Goal: Find contact information: Find contact information

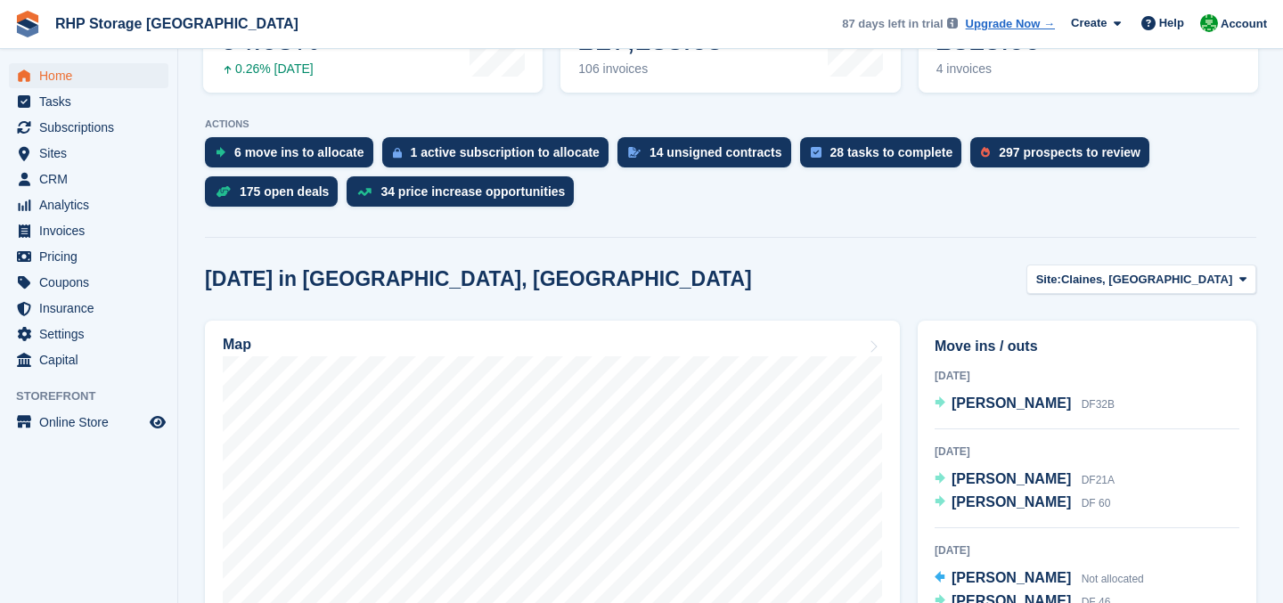
scroll to position [316, 0]
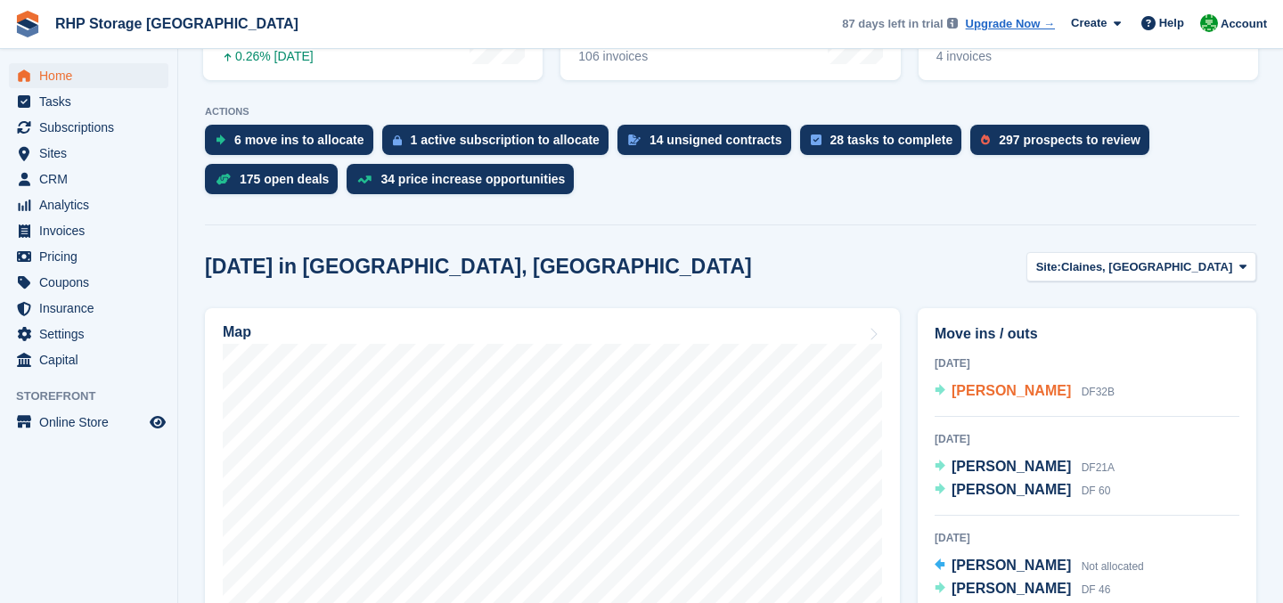
click at [1004, 394] on span "[PERSON_NAME]" at bounding box center [1010, 390] width 119 height 15
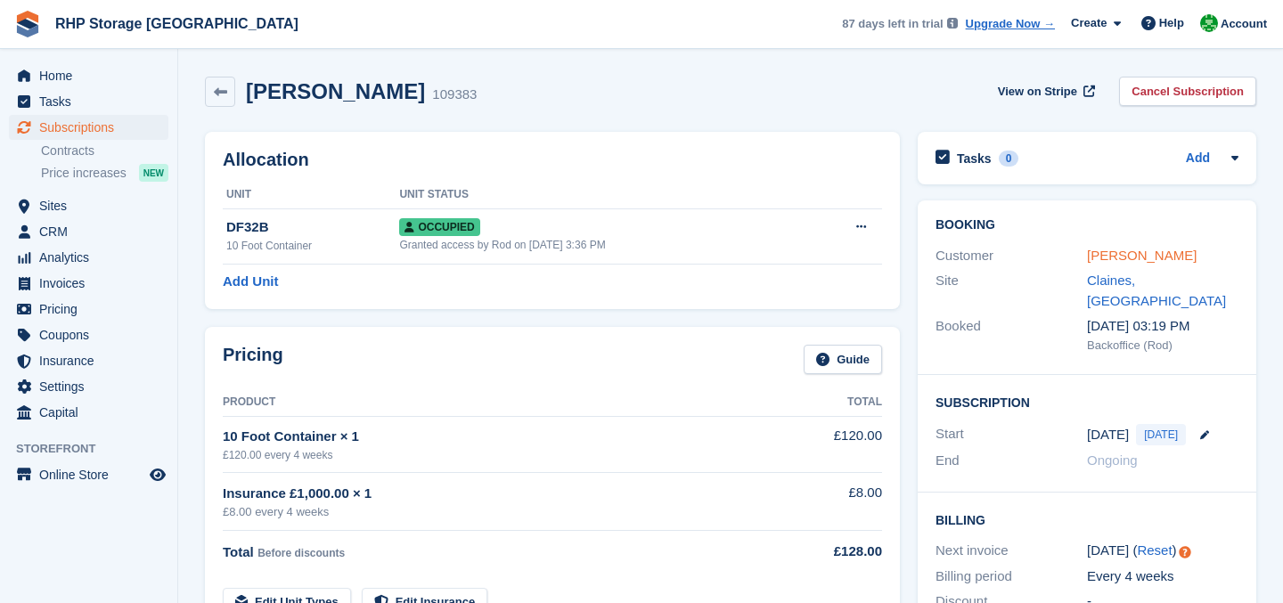
click at [1100, 260] on link "[PERSON_NAME]" at bounding box center [1142, 255] width 110 height 15
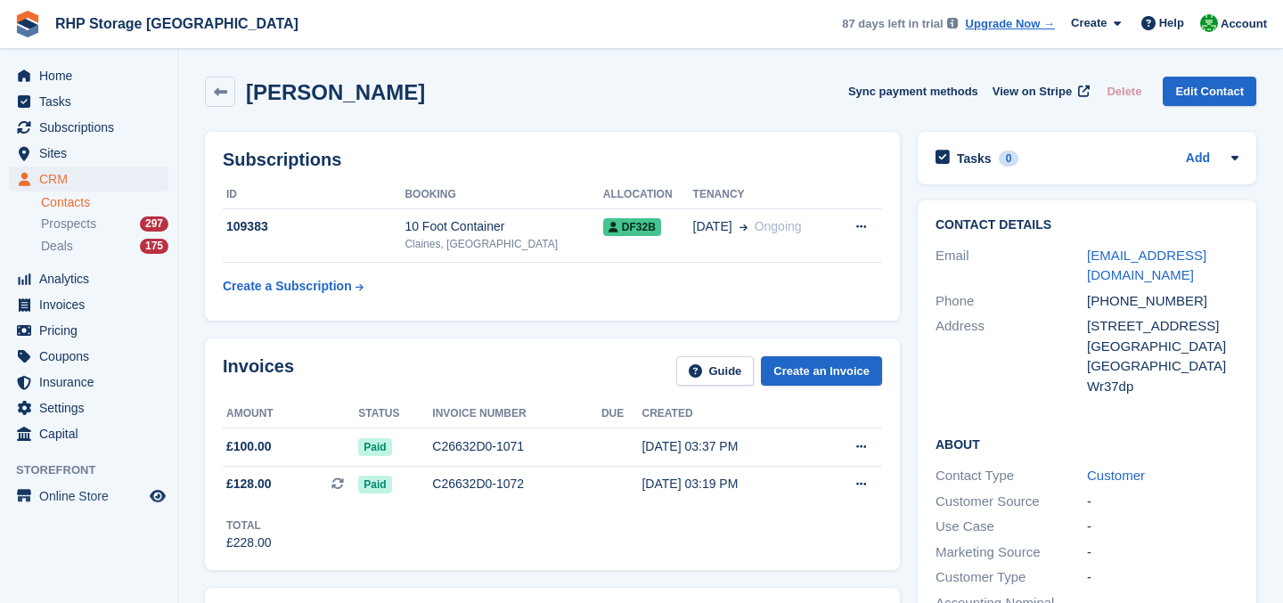
click at [1129, 297] on div "+447800565368" at bounding box center [1162, 301] width 151 height 20
copy div "447800565368"
click at [1139, 368] on div "United Kingdom" at bounding box center [1162, 366] width 151 height 20
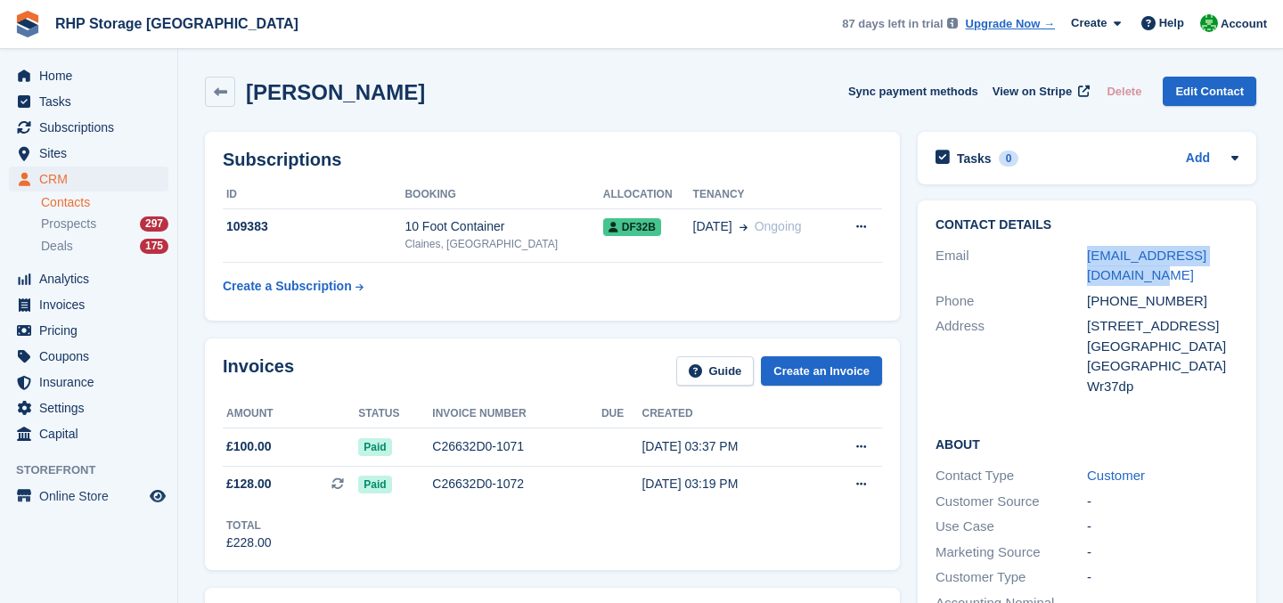
drag, startPoint x: 1139, startPoint y: 282, endPoint x: 1052, endPoint y: 262, distance: 89.7
click at [1052, 262] on div "Email jaimeedwards131@gmail.com" at bounding box center [1086, 265] width 303 height 45
copy div "jaimeedwards131@gmail.com"
